Goal: Task Accomplishment & Management: Use online tool/utility

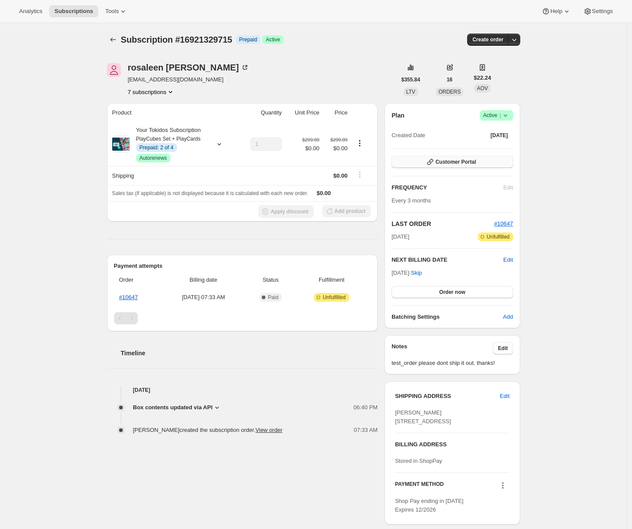
click at [469, 162] on span "Customer Portal" at bounding box center [456, 161] width 40 height 7
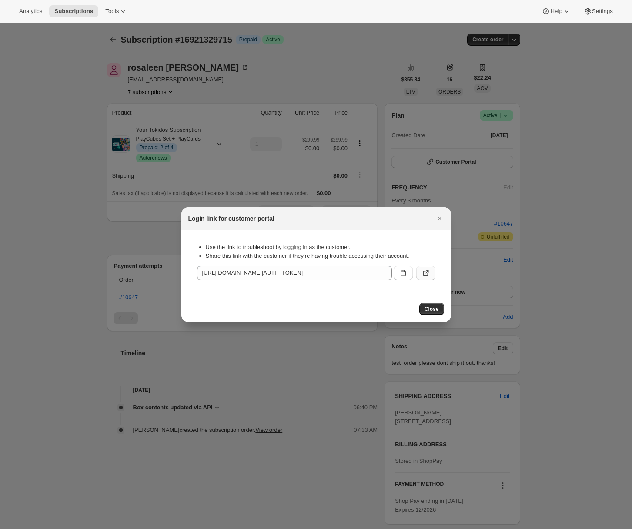
click at [427, 275] on icon ":r1j:" at bounding box center [425, 273] width 5 height 5
click at [436, 217] on icon "Close" at bounding box center [440, 218] width 9 height 9
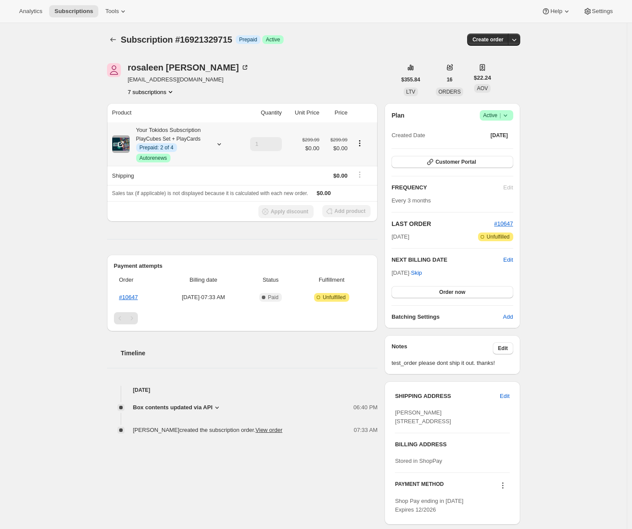
click at [221, 142] on icon at bounding box center [219, 144] width 9 height 9
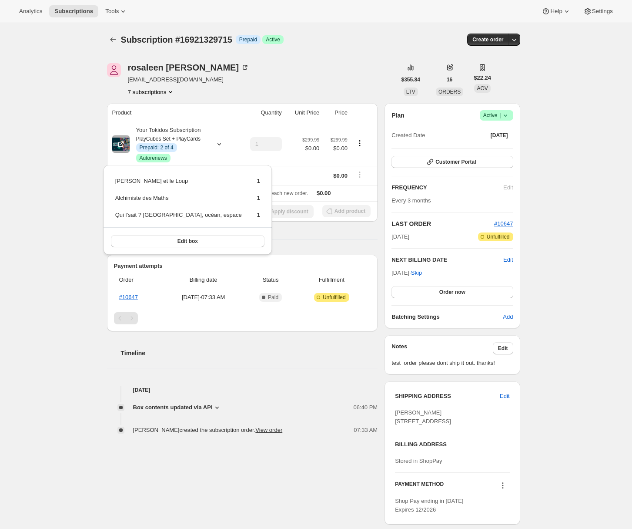
click at [46, 144] on div "Subscription #16921329715. This page is ready Subscription #16921329715 Info Pr…" at bounding box center [313, 290] width 627 height 534
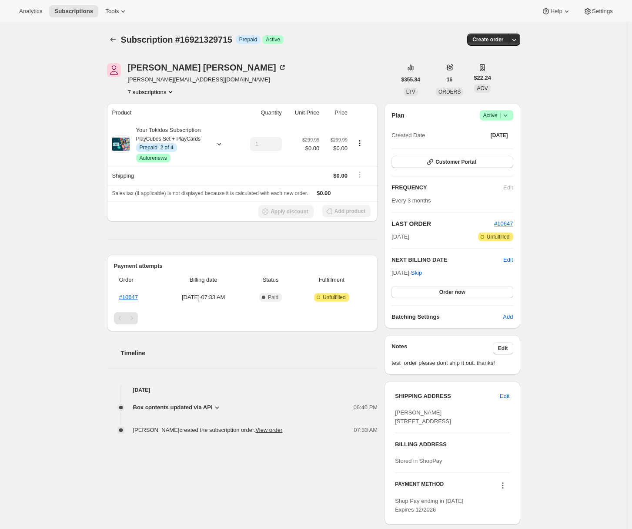
click at [68, 134] on div "Subscription #16921329715. This page is ready Subscription #16921329715 Info Pr…" at bounding box center [313, 290] width 627 height 534
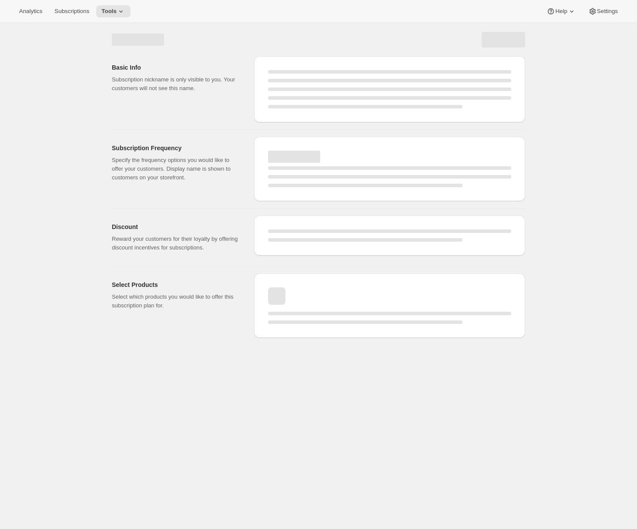
select select "WEEK"
select select "MONTH"
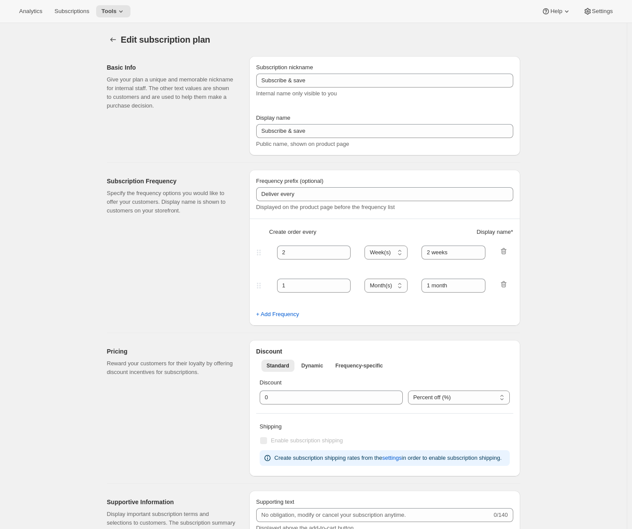
type input "Fill me in"
type input "Subscribe & Save"
select select "ENABLED"
select select "MONTH"
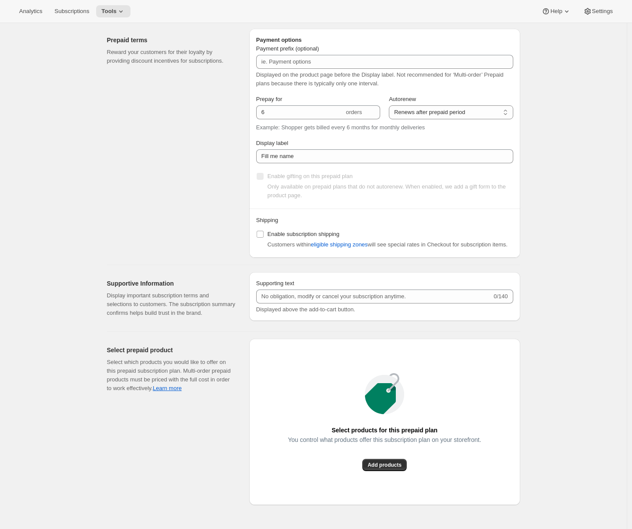
scroll to position [612, 0]
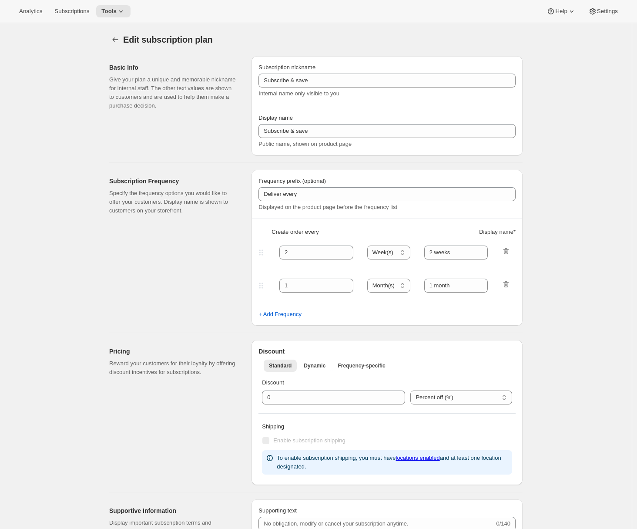
type input "Fill me in"
type input "Subscribe & Save"
select select "ENABLED"
select select "MONTH"
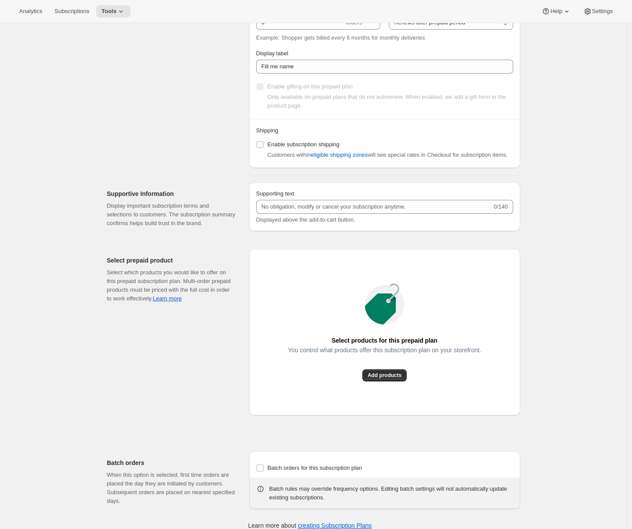
scroll to position [610, 0]
